Goal: Transaction & Acquisition: Subscribe to service/newsletter

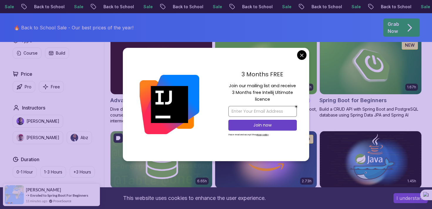
scroll to position [180, 0]
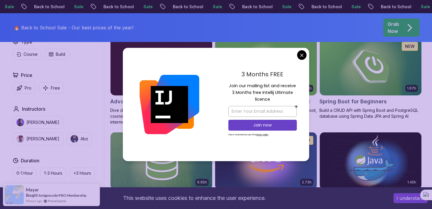
click at [297, 57] on div "3 Months FREE Join our mailing list and receive 3 Months free Intellij Ultimate…" at bounding box center [262, 104] width 93 height 113
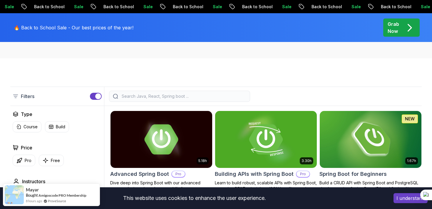
scroll to position [0, 0]
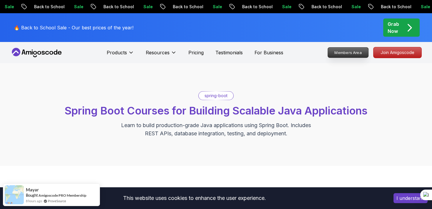
click at [354, 56] on p "Members Area" at bounding box center [348, 53] width 41 height 10
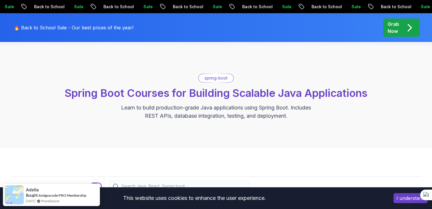
scroll to position [8, 0]
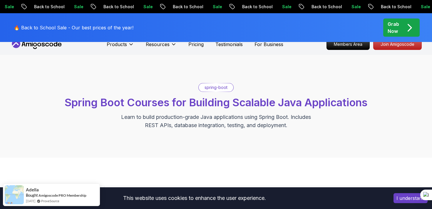
click at [74, 30] on p "🔥 Back to School Sale - Our best prices of the year!" at bounding box center [74, 27] width 120 height 7
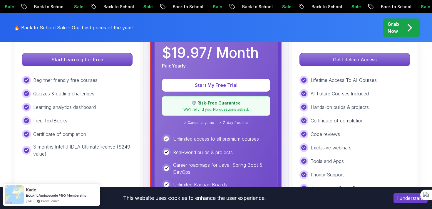
scroll to position [178, 0]
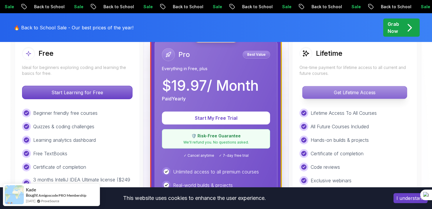
click at [315, 93] on p "Get Lifetime Access" at bounding box center [354, 92] width 104 height 12
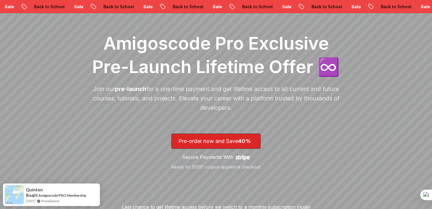
scroll to position [77, 0]
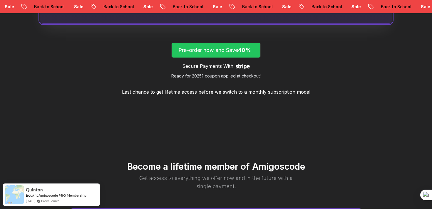
click at [239, 52] on p "Pre-order now and Save 40%" at bounding box center [215, 50] width 75 height 8
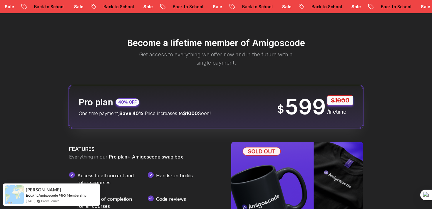
scroll to position [686, 0]
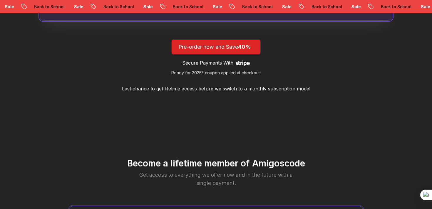
scroll to position [567, 0]
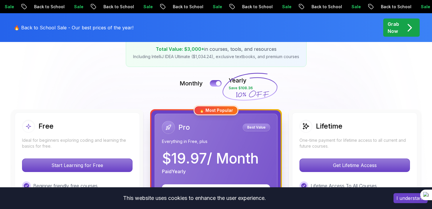
scroll to position [100, 0]
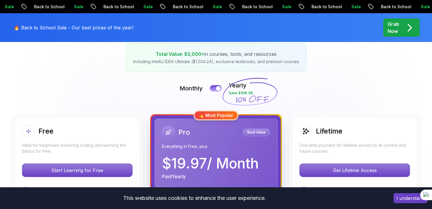
click at [195, 87] on p "Monthly" at bounding box center [190, 88] width 23 height 8
click at [215, 90] on button at bounding box center [215, 88] width 12 height 7
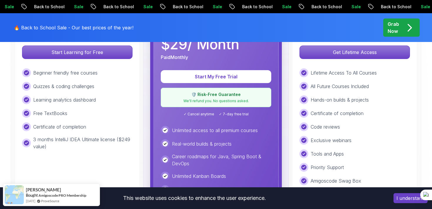
scroll to position [217, 0]
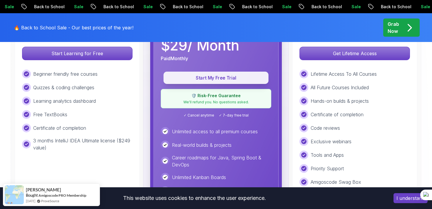
click at [207, 79] on p "Start My Free Trial" at bounding box center [216, 78] width 92 height 7
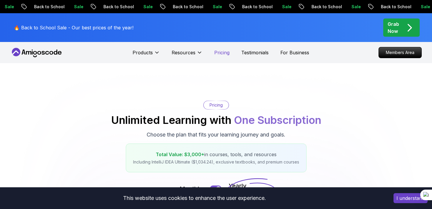
click at [220, 51] on p "Pricing" at bounding box center [221, 52] width 15 height 7
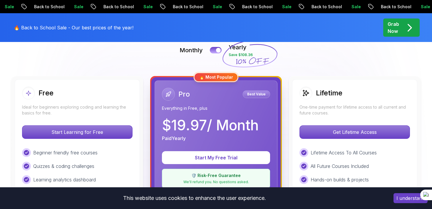
scroll to position [137, 0]
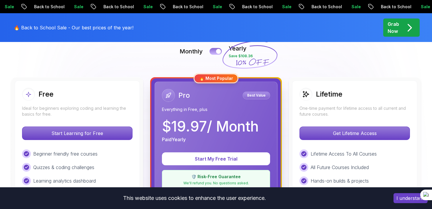
click at [211, 51] on button at bounding box center [215, 51] width 12 height 7
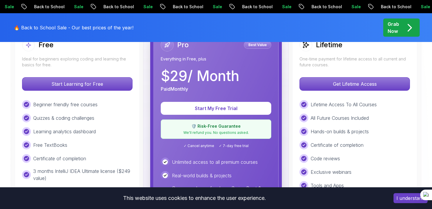
scroll to position [183, 0]
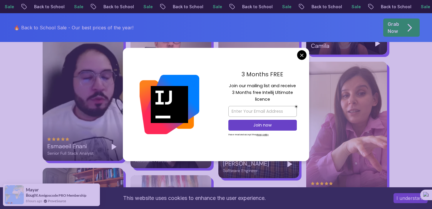
scroll to position [1219, 0]
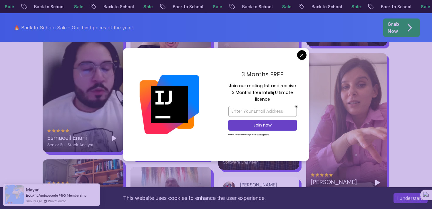
click at [302, 54] on body "Sale Back to School Sale Back to School Sale Back to School Sale Back to School…" at bounding box center [216, 183] width 432 height 2805
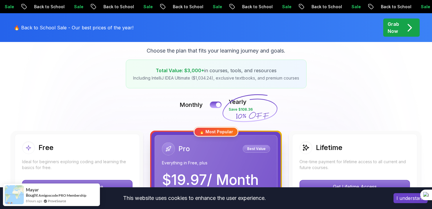
scroll to position [0, 0]
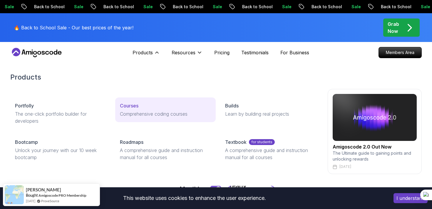
click at [138, 114] on p "Comprehensive coding courses" at bounding box center [165, 113] width 91 height 7
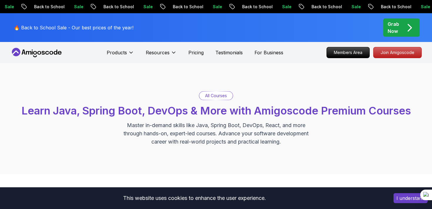
click at [138, 114] on span "Learn Java, Spring Boot, DevOps & More with Amigoscode Premium Courses" at bounding box center [215, 110] width 389 height 13
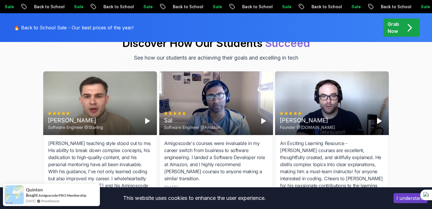
scroll to position [2029, 0]
